Goal: Check status: Check status

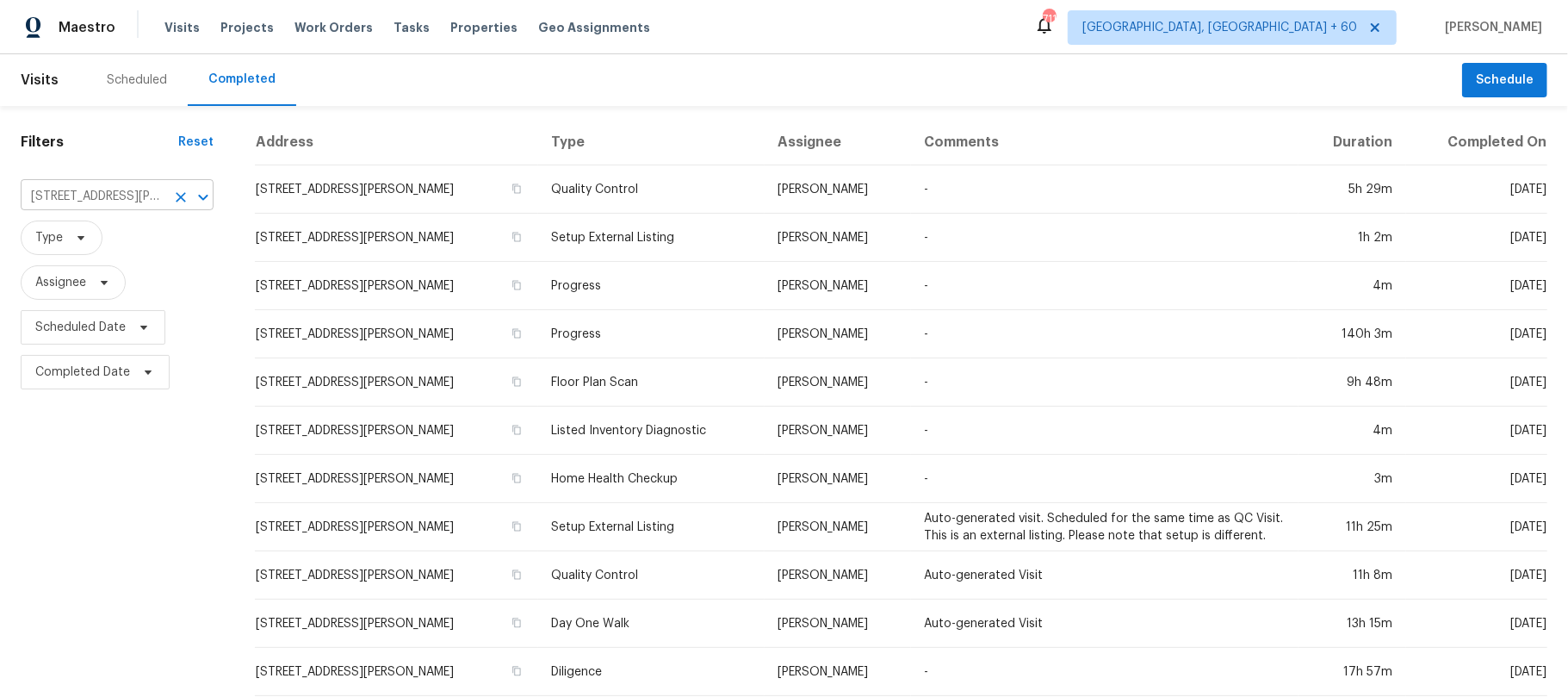
click at [142, 193] on input "[STREET_ADDRESS][PERSON_NAME]" at bounding box center [94, 197] width 145 height 27
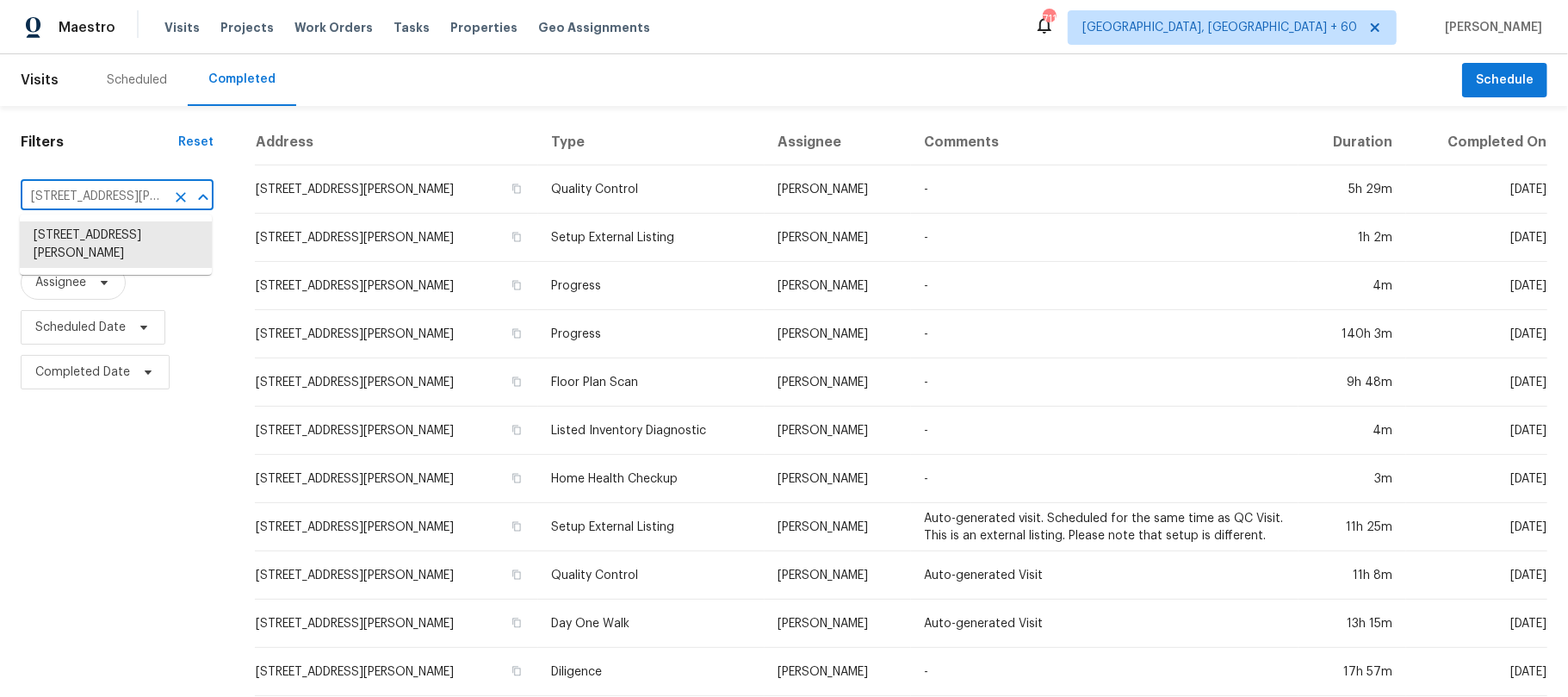
click at [142, 193] on input "[STREET_ADDRESS][PERSON_NAME]" at bounding box center [94, 197] width 145 height 27
paste input "[STREET_ADDRESS]"
type input "[STREET_ADDRESS]"
click at [90, 250] on li "[STREET_ADDRESS]" at bounding box center [116, 235] width 192 height 29
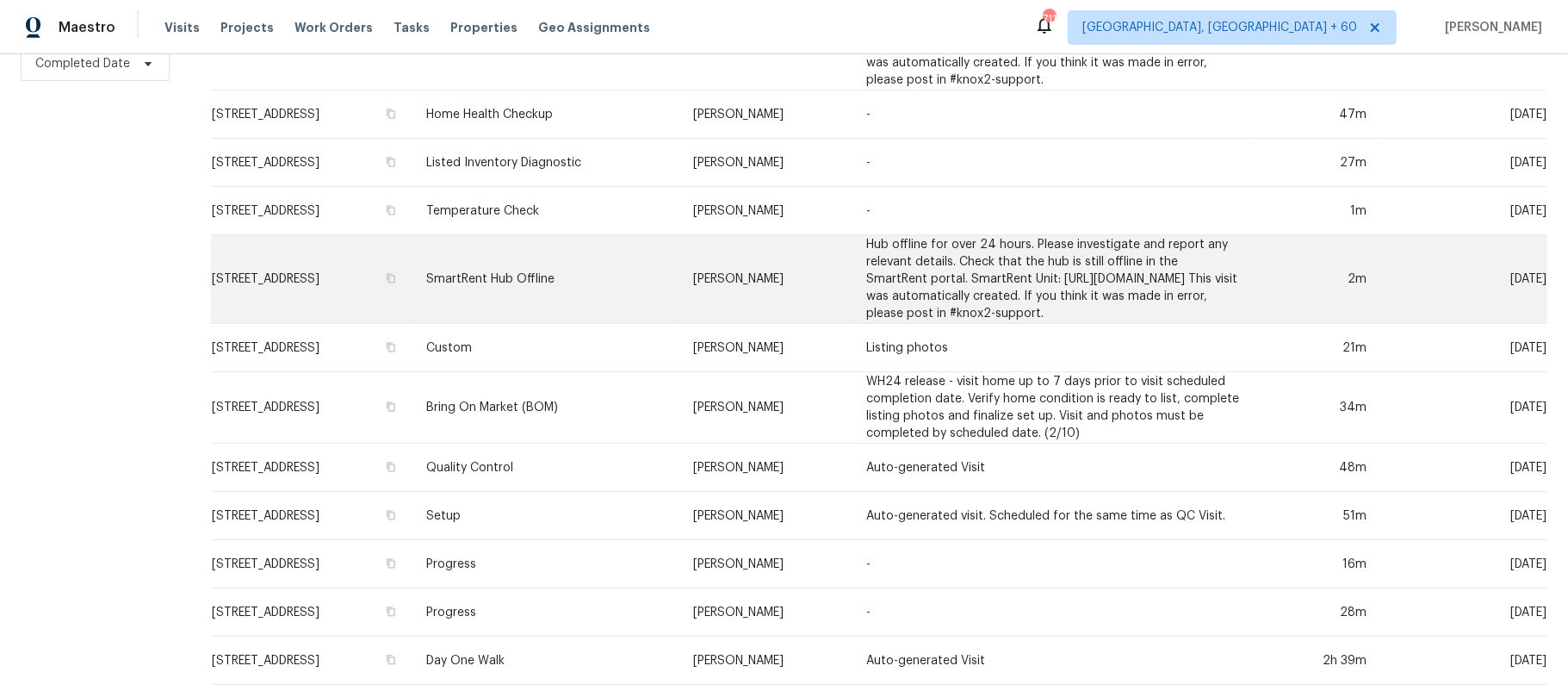
scroll to position [345, 0]
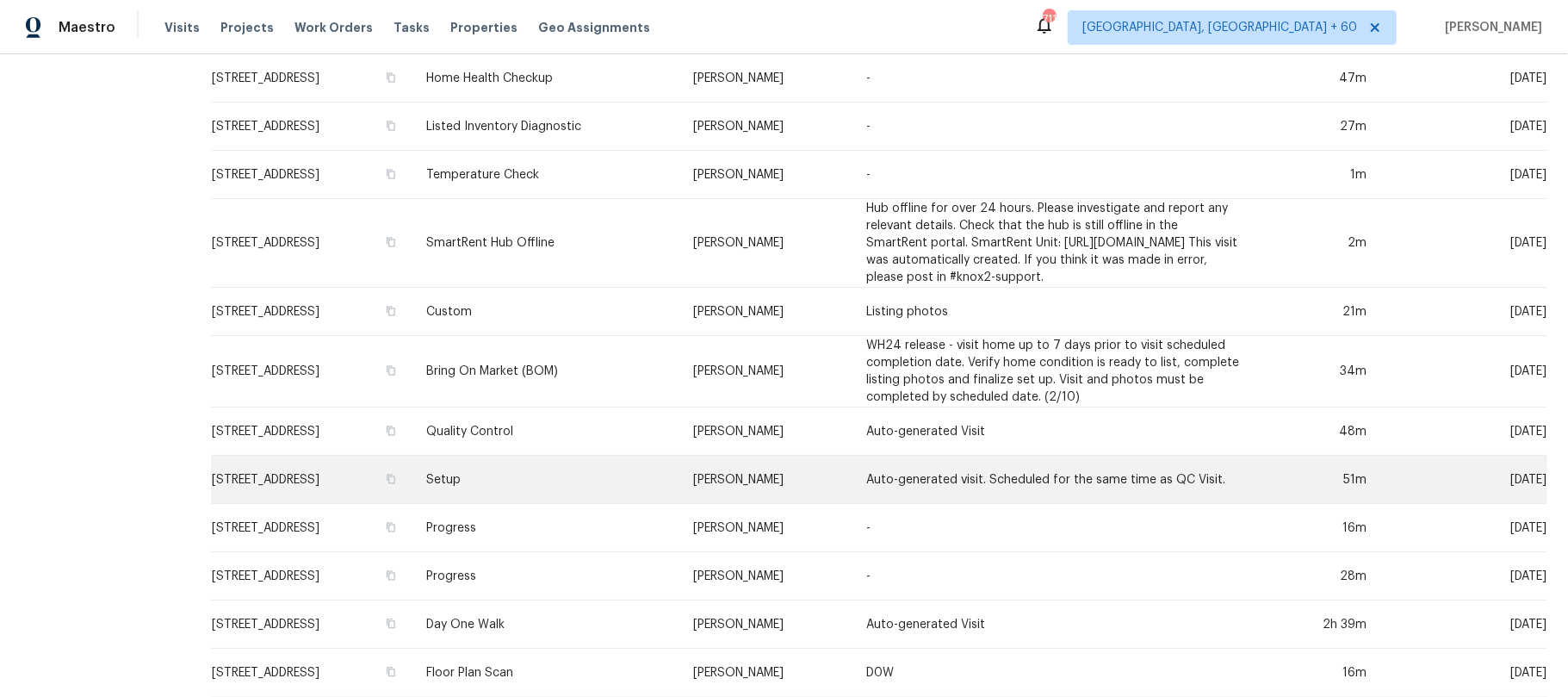
click at [638, 504] on td "Setup" at bounding box center [545, 479] width 267 height 48
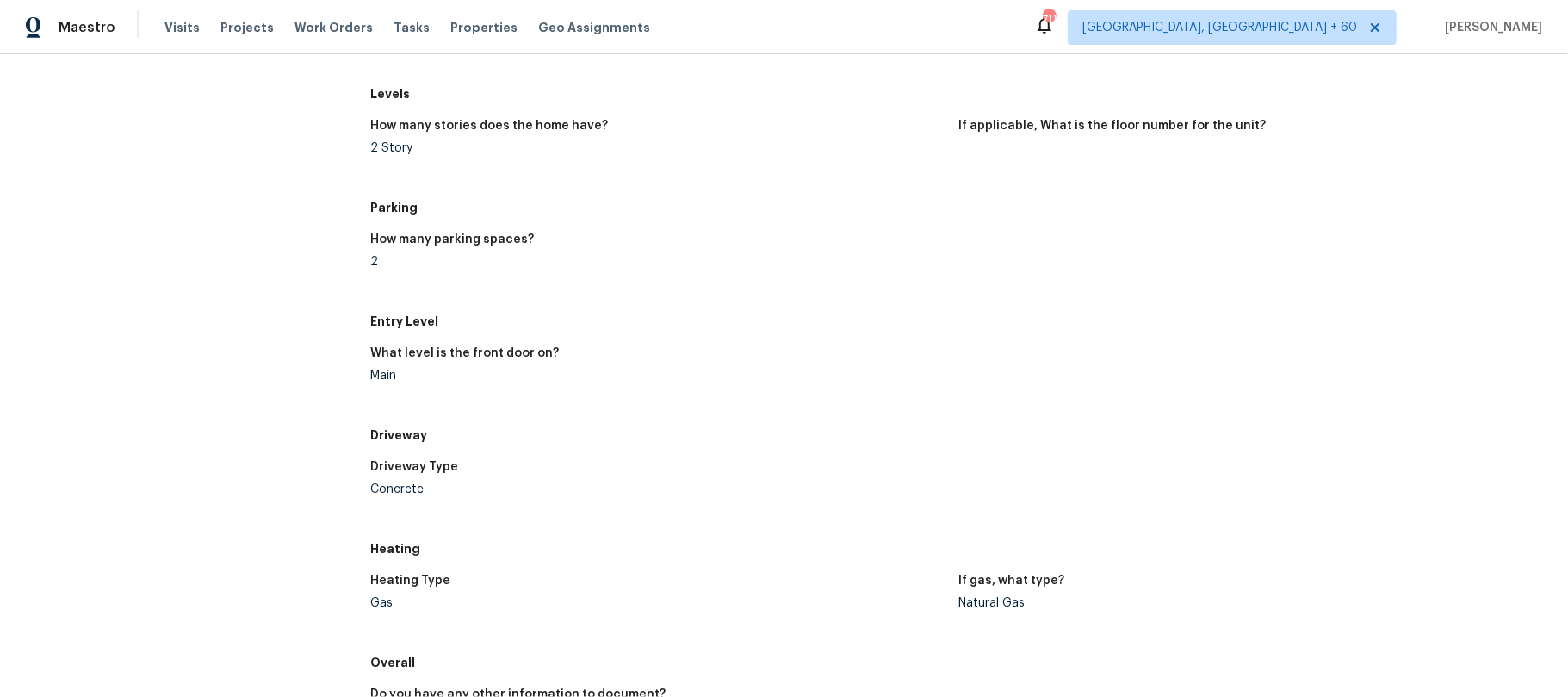
scroll to position [1378, 0]
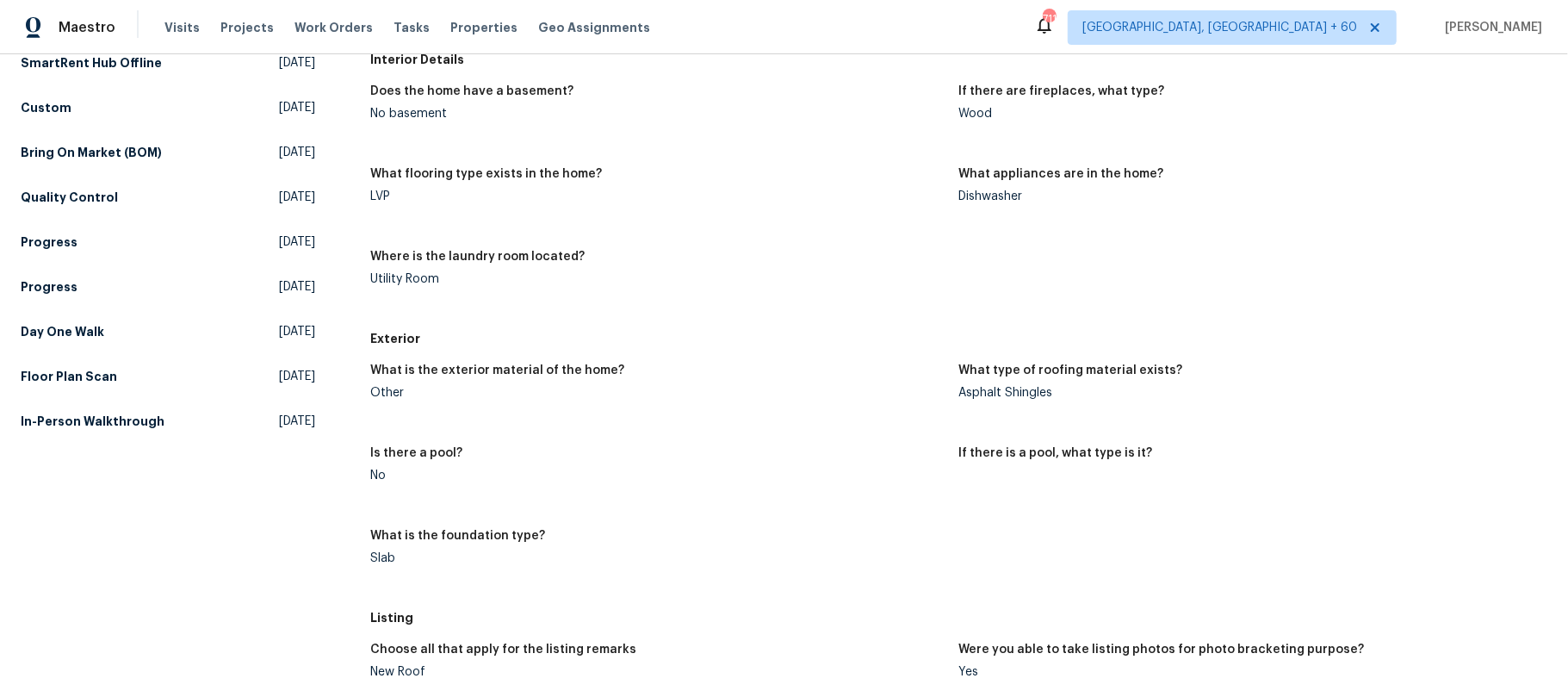
scroll to position [742, 0]
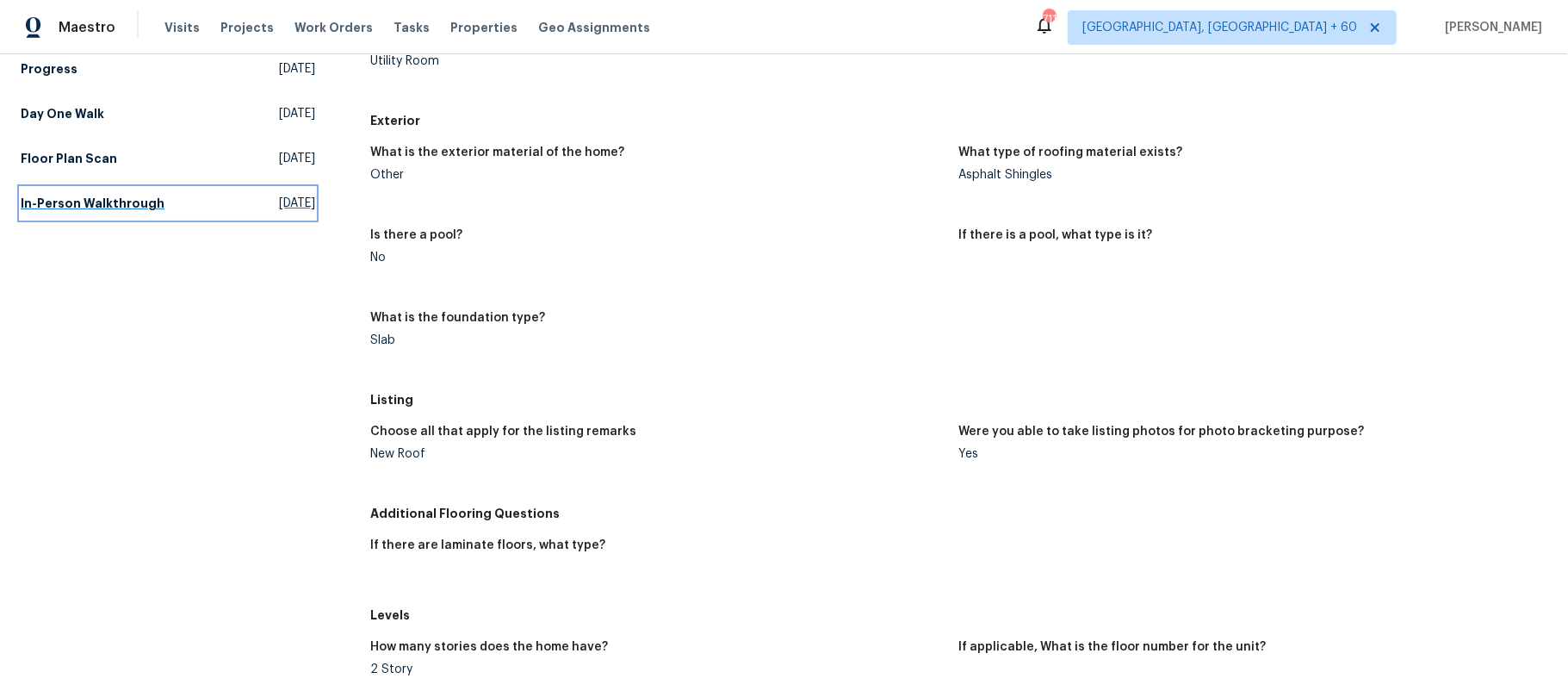
click at [191, 200] on link "In-Person Walkthrough [DATE]" at bounding box center [168, 203] width 295 height 31
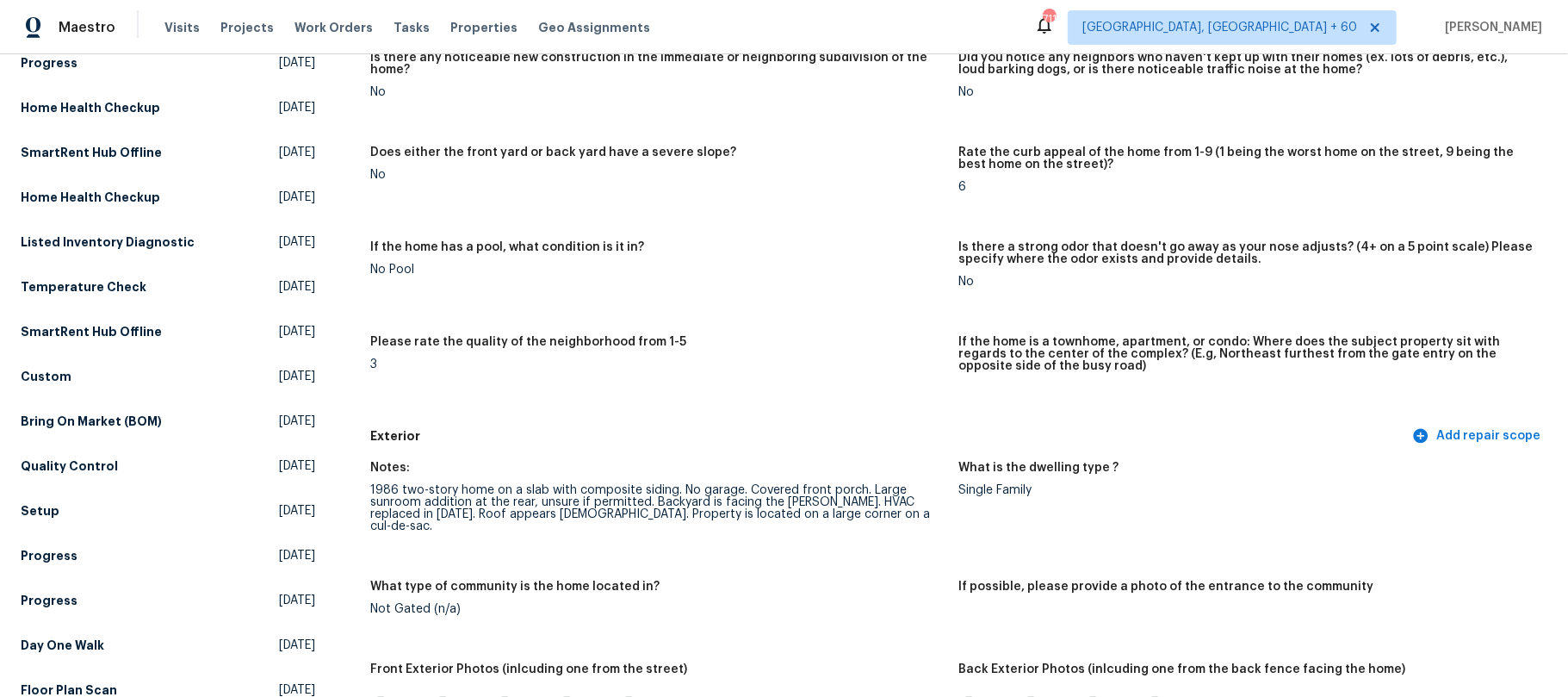
scroll to position [345, 0]
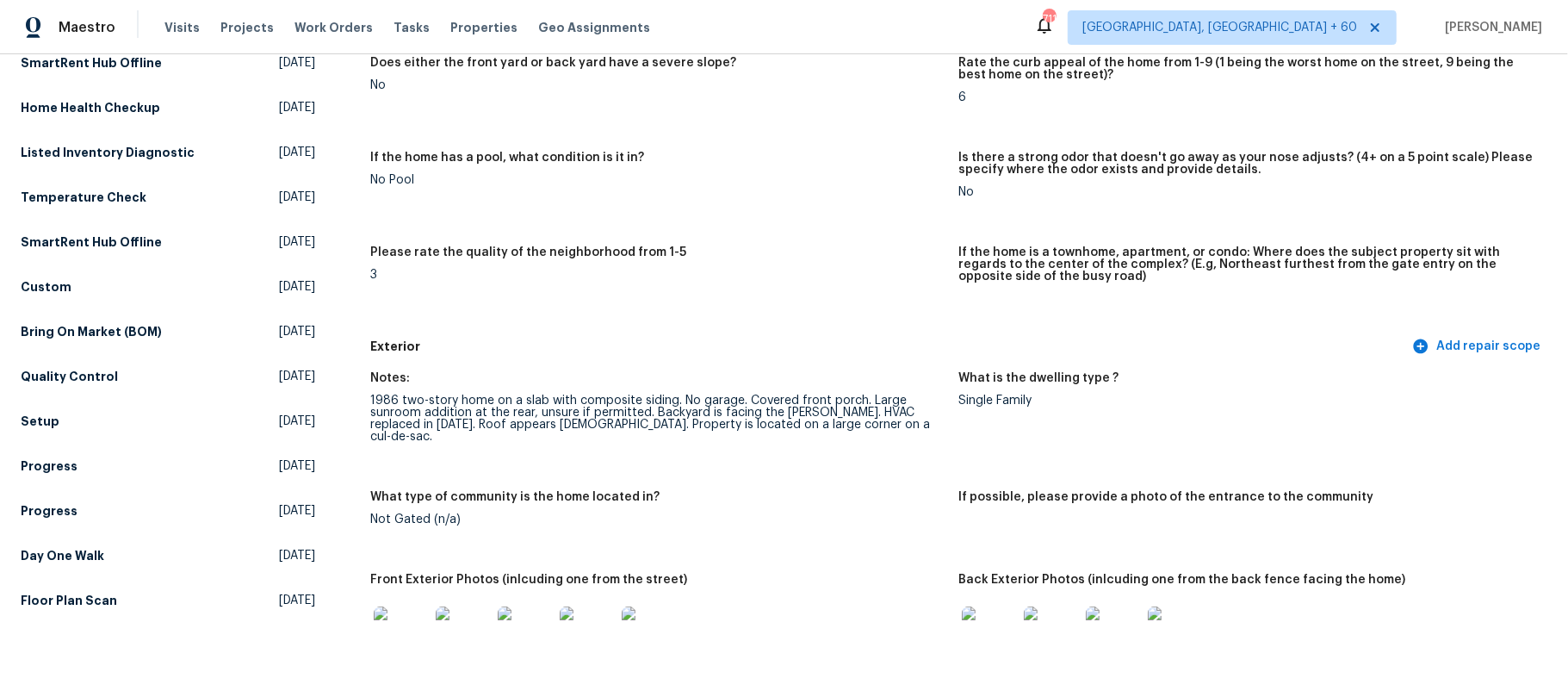
click at [983, 611] on img at bounding box center [989, 634] width 55 height 55
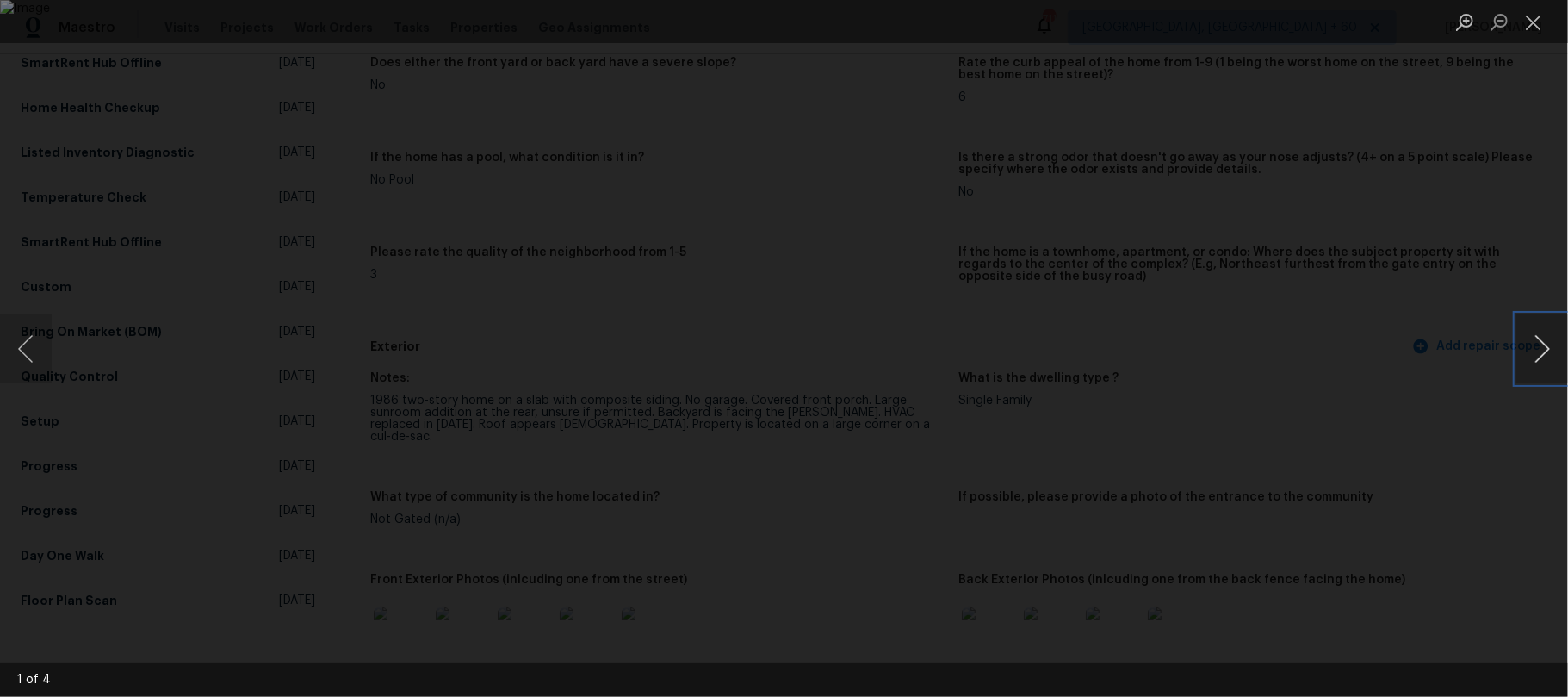
click at [1551, 346] on button "Next image" at bounding box center [1542, 349] width 52 height 69
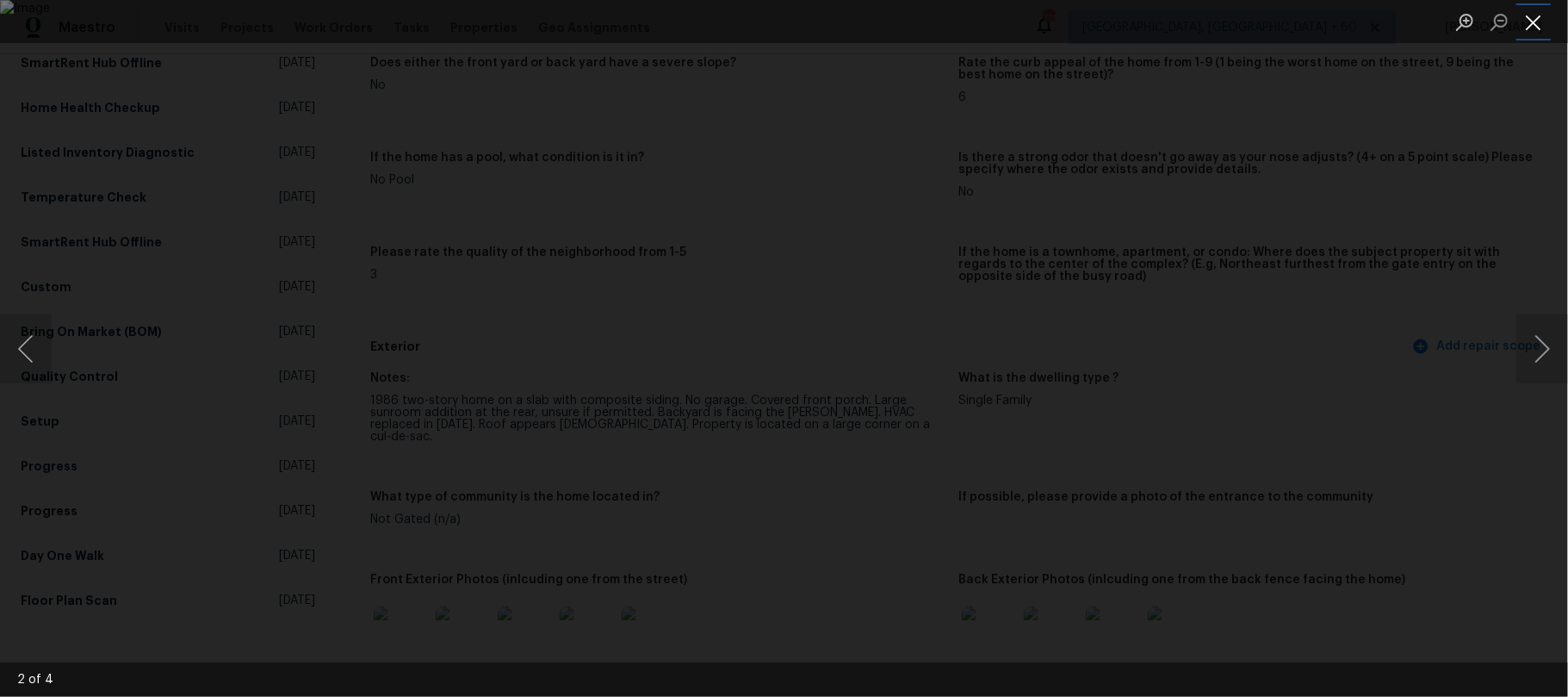
click at [1533, 7] on button "Close lightbox" at bounding box center [1533, 22] width 34 height 30
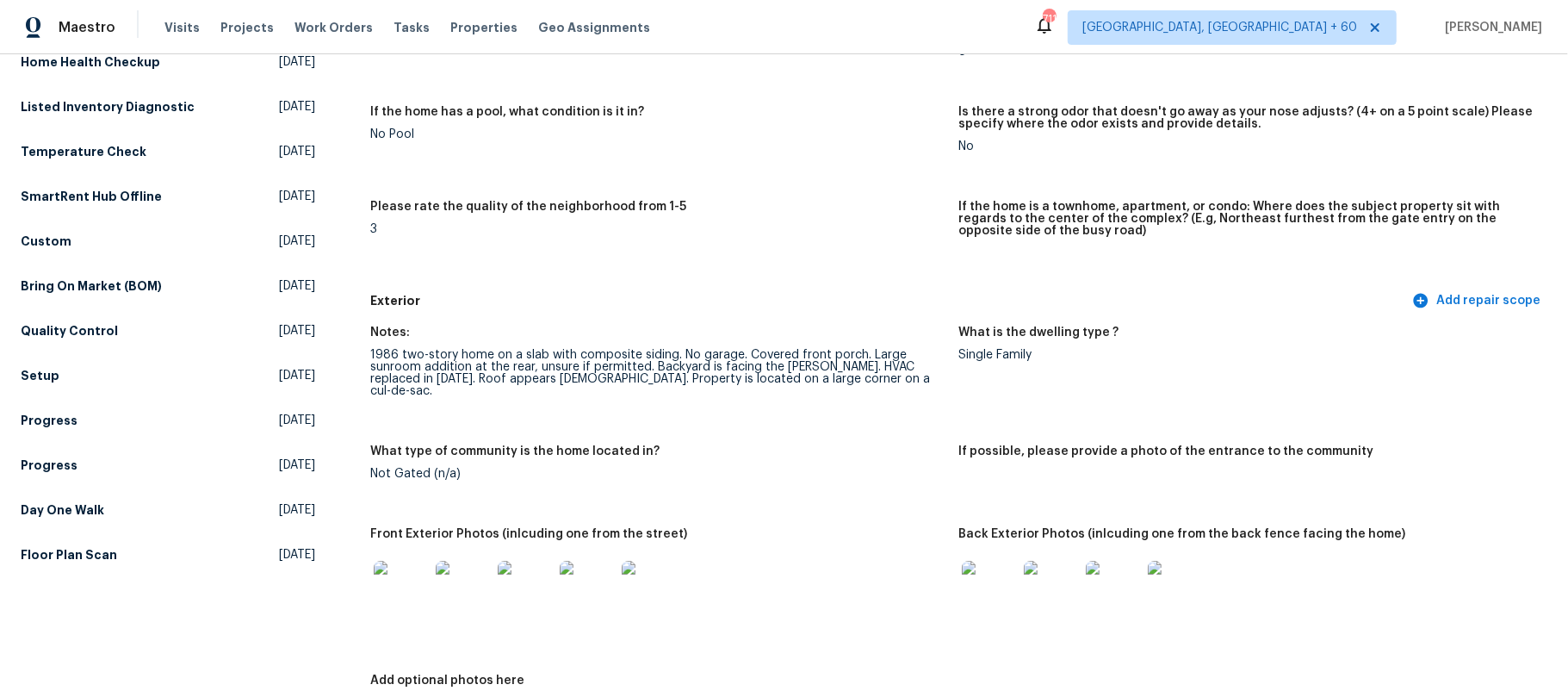
scroll to position [459, 0]
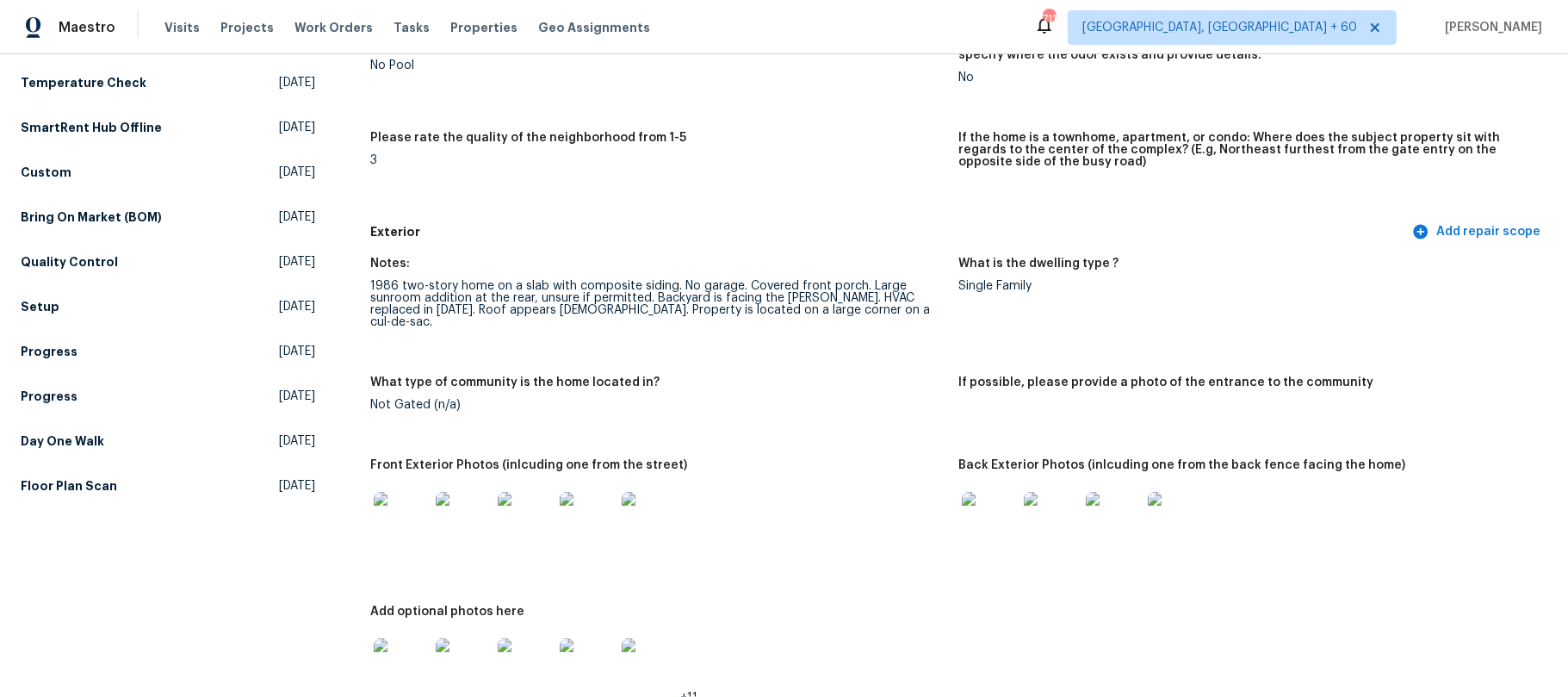
click at [1106, 507] on img at bounding box center [1113, 519] width 55 height 55
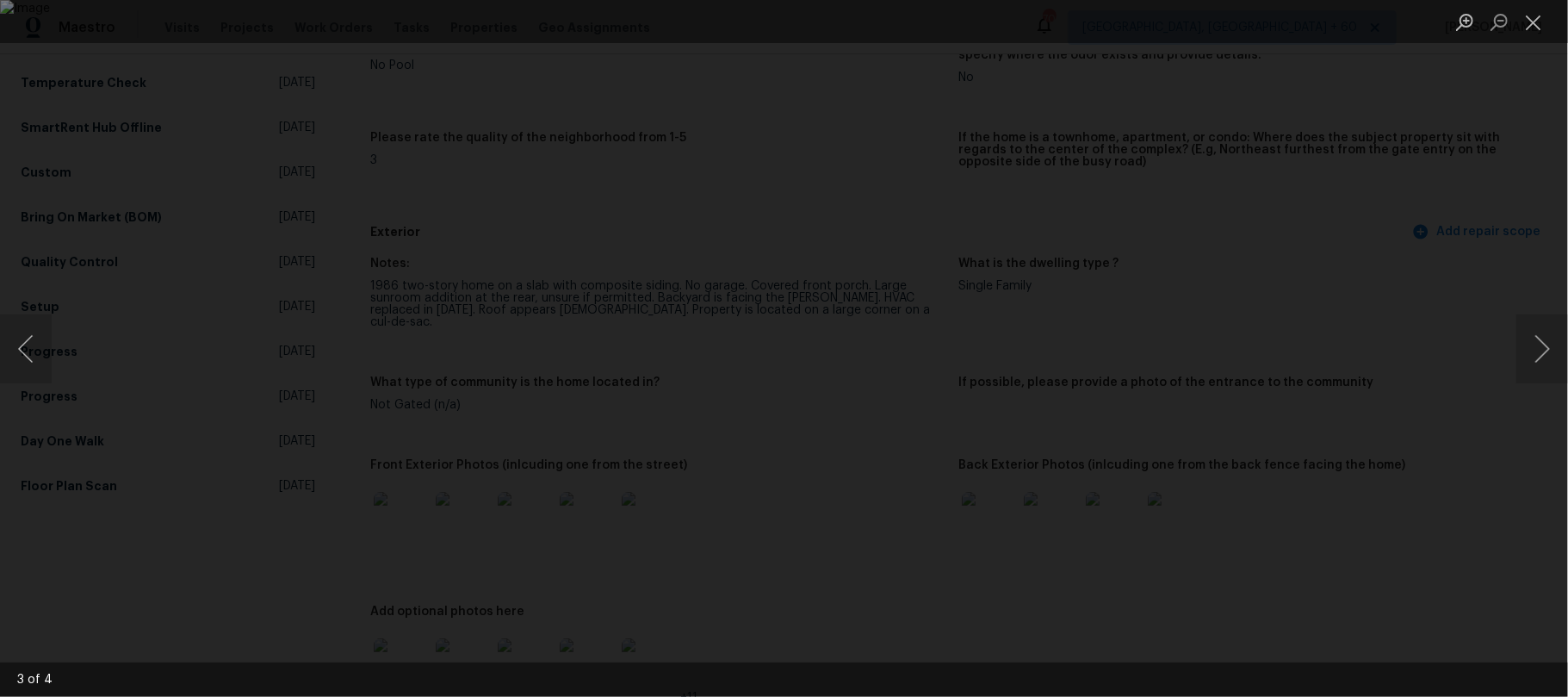
click at [1488, 172] on div "Lightbox" at bounding box center [784, 348] width 1568 height 697
